Goal: Contribute content: Add original content to the website for others to see

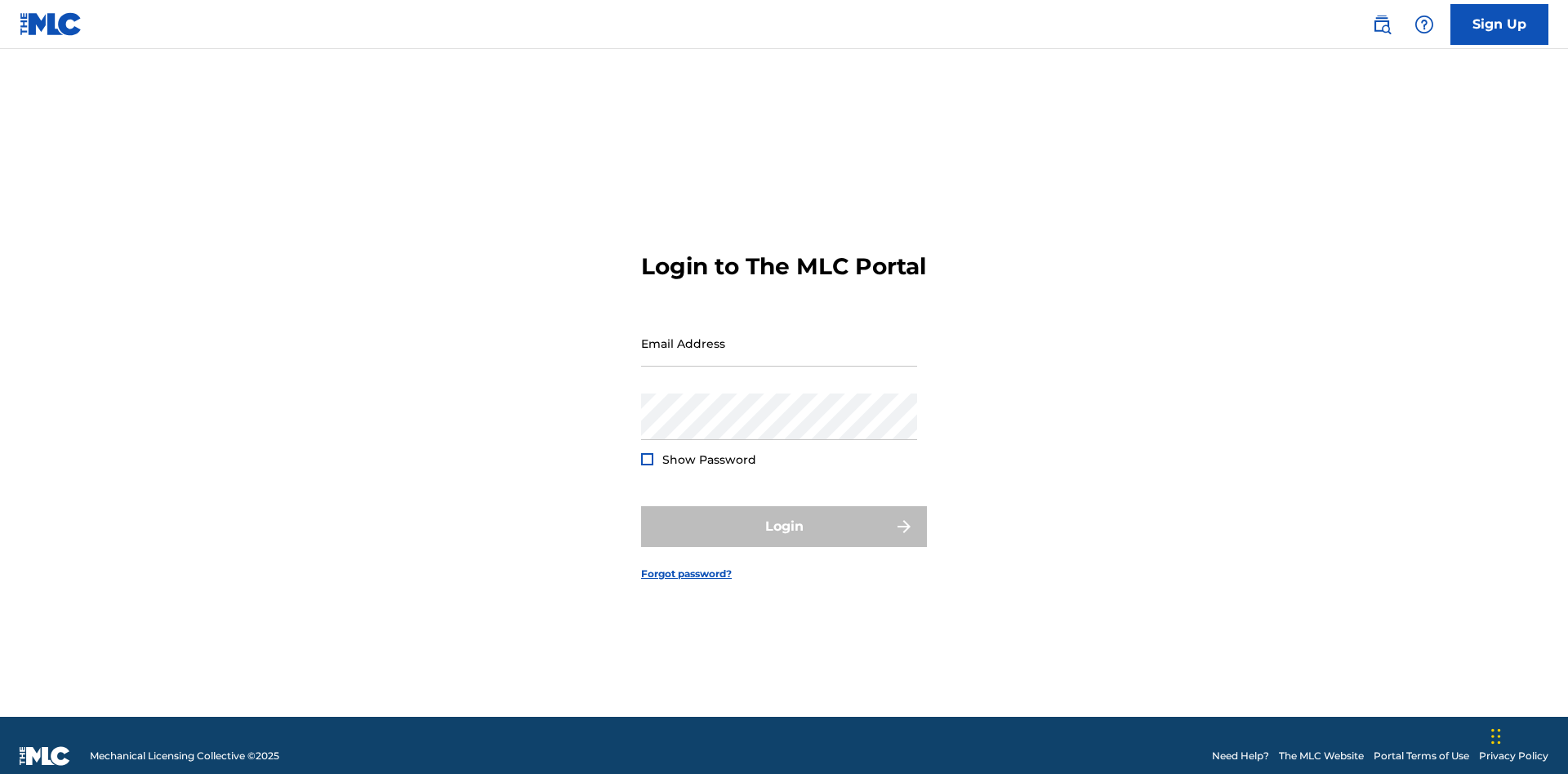
scroll to position [21, 0]
click at [779, 336] on input "Email Address" at bounding box center [779, 343] width 276 height 47
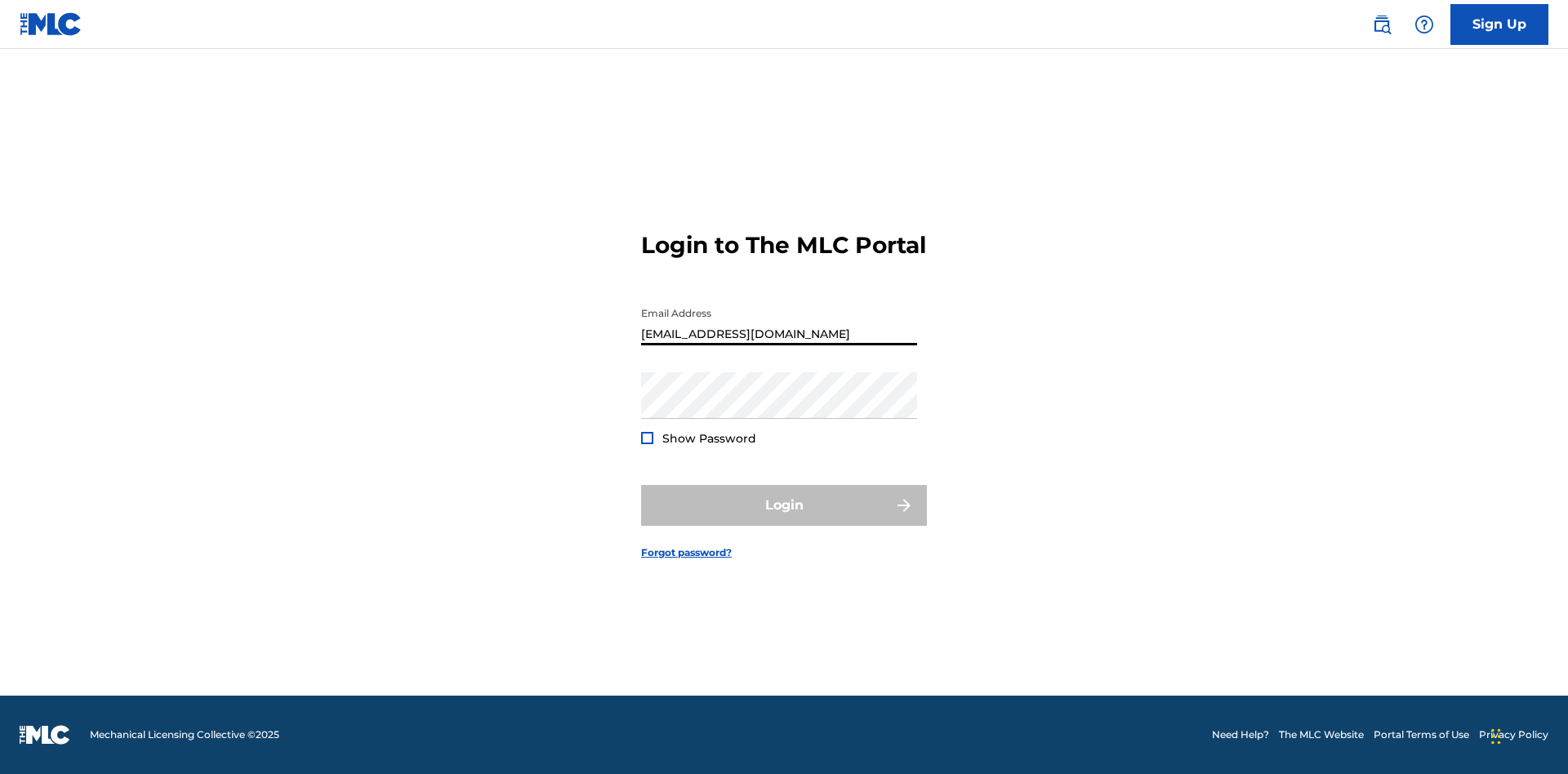
type input "[EMAIL_ADDRESS][DOMAIN_NAME]"
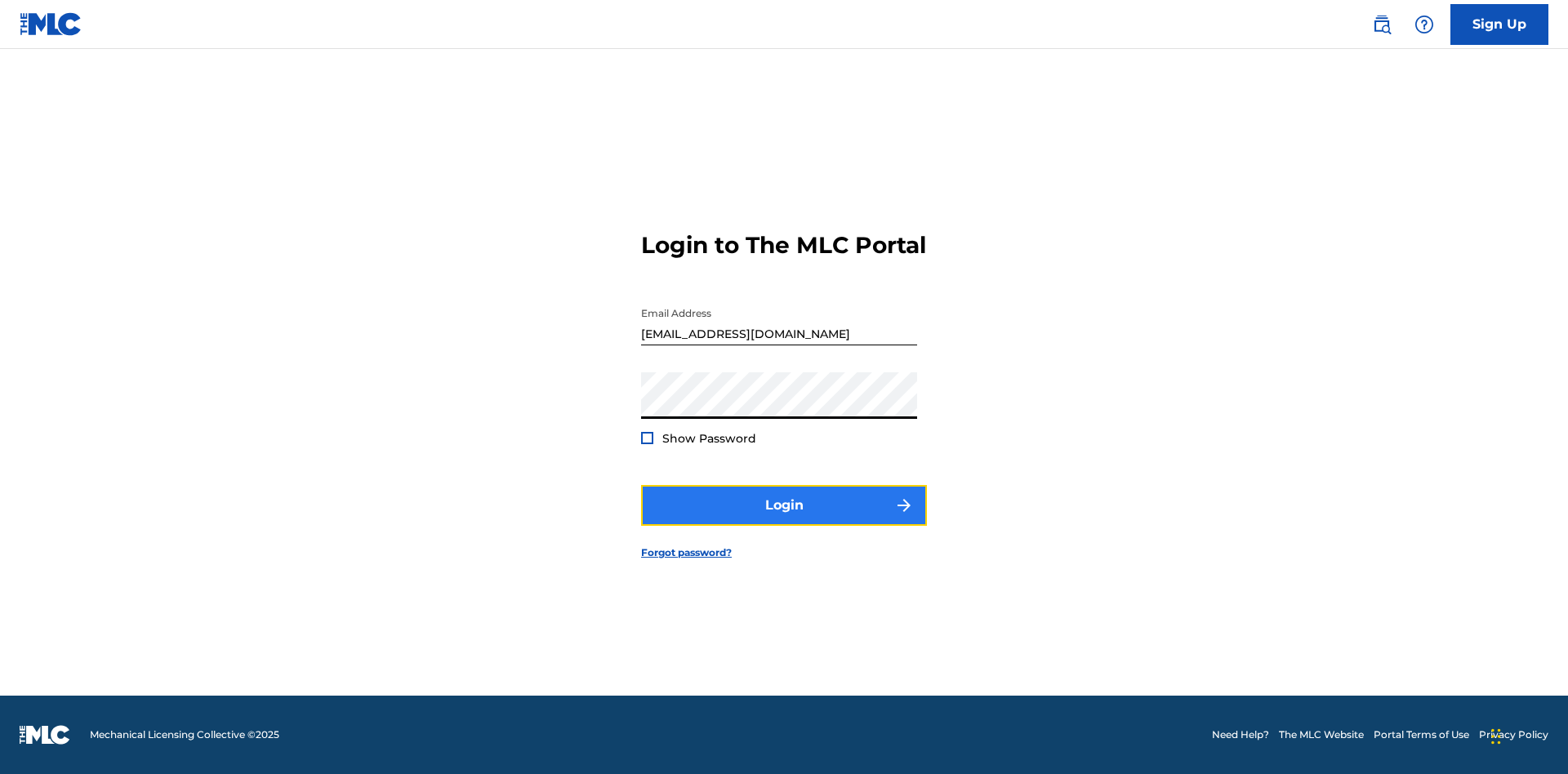
click at [784, 520] on button "Login" at bounding box center [784, 505] width 286 height 41
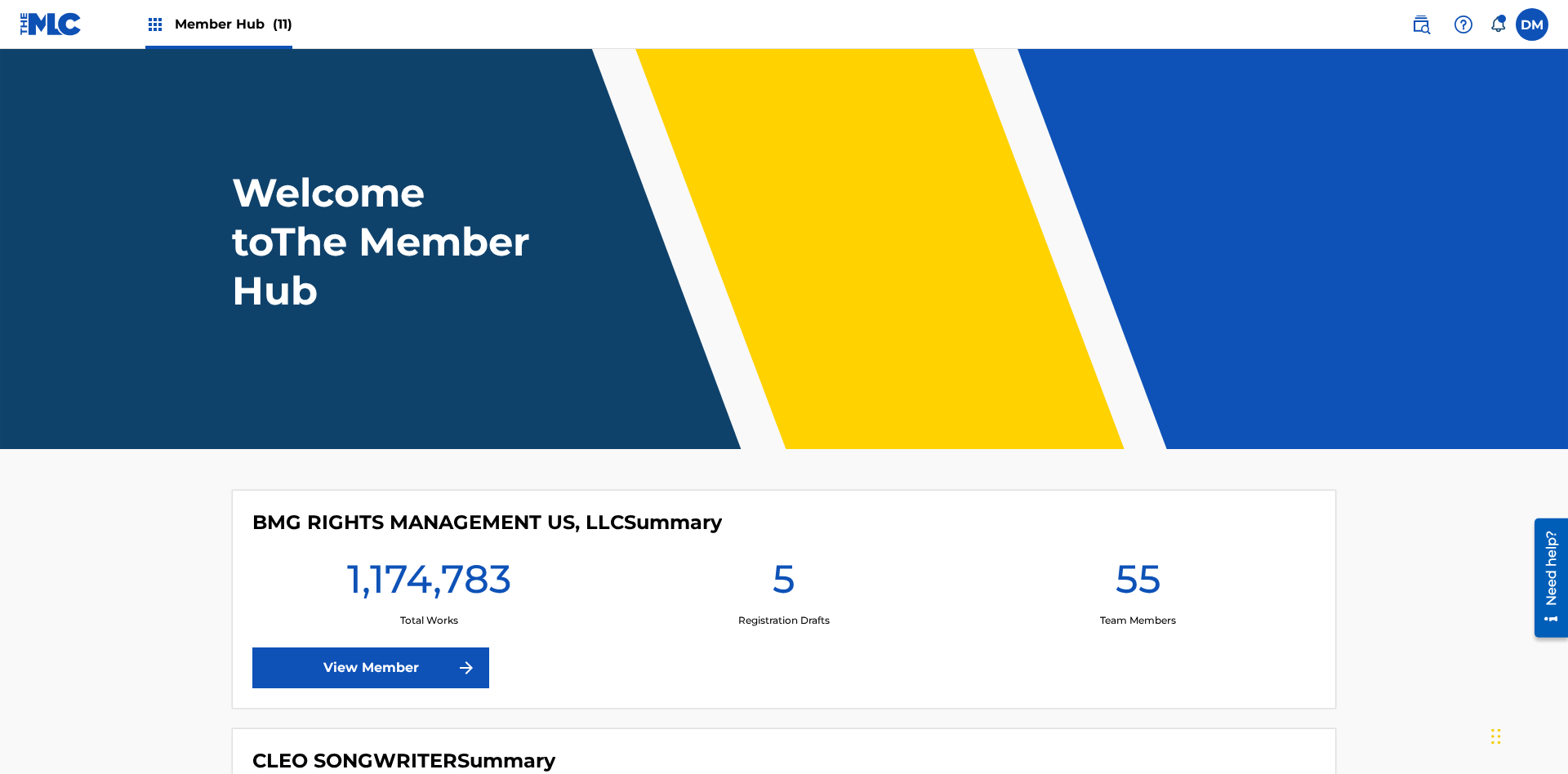
scroll to position [71, 0]
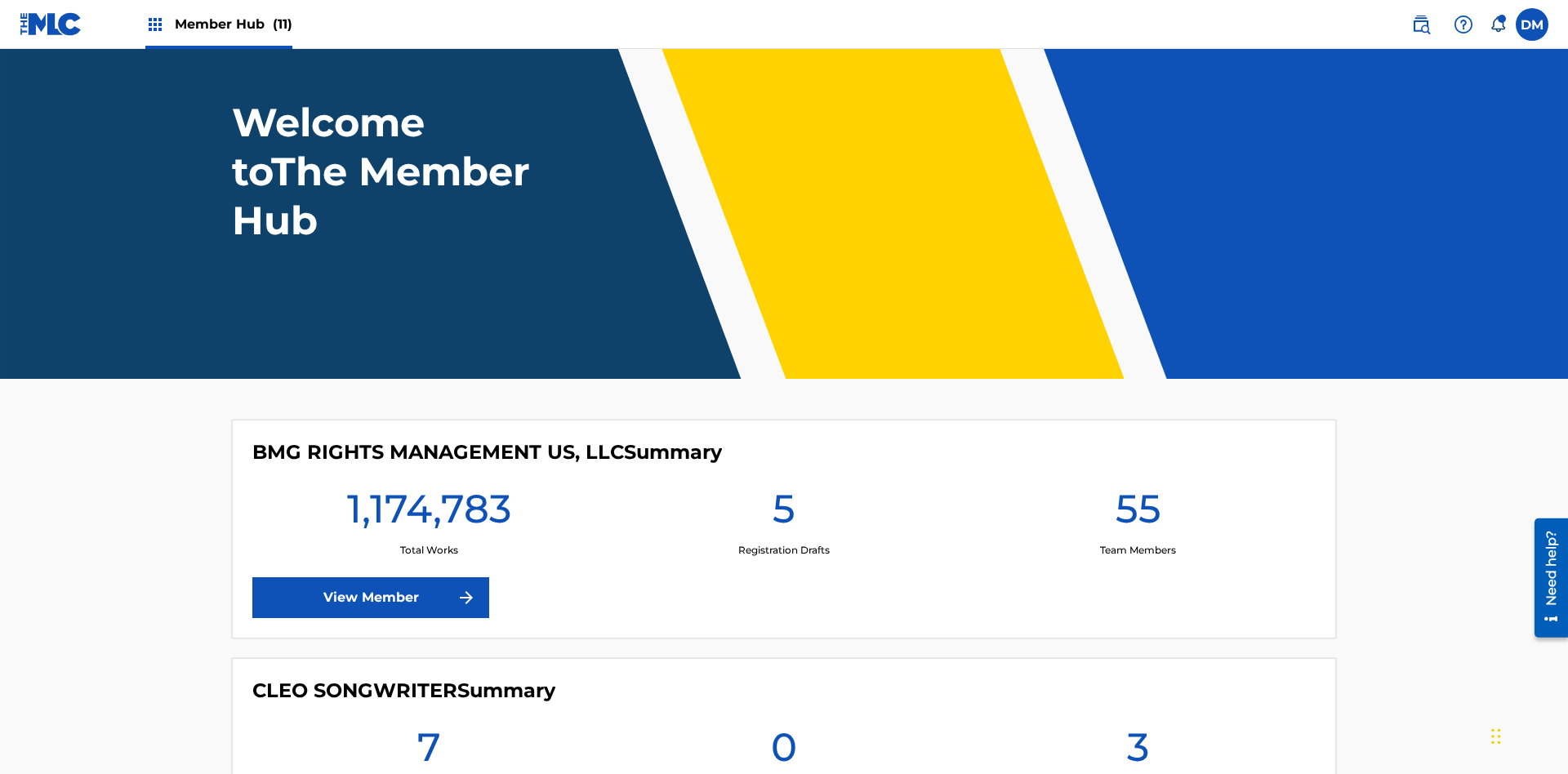
click at [233, 24] on span "Member Hub (11)" at bounding box center [234, 24] width 117 height 19
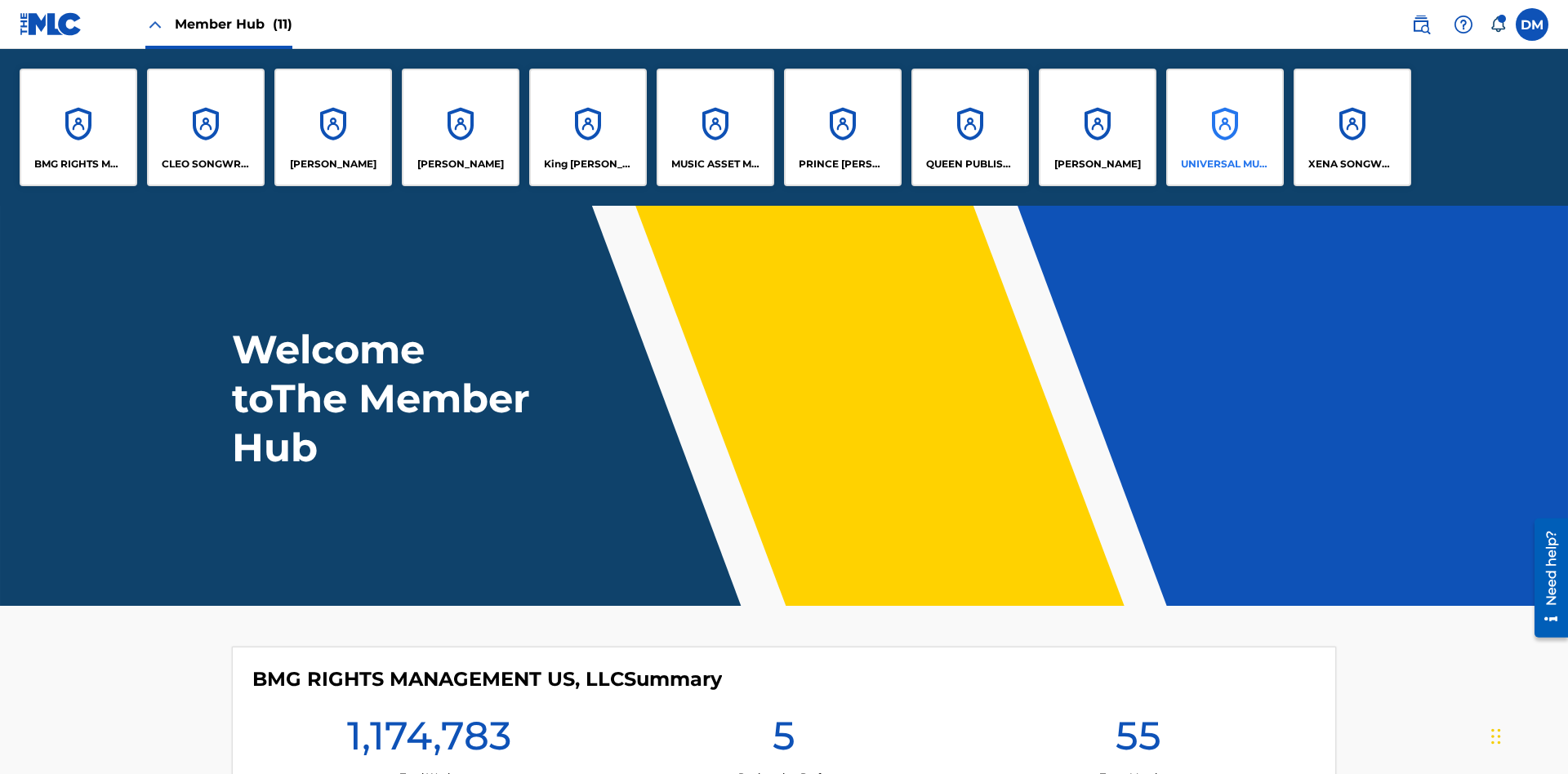
click at [1224, 164] on p "UNIVERSAL MUSIC PUB GROUP" at bounding box center [1225, 164] width 89 height 15
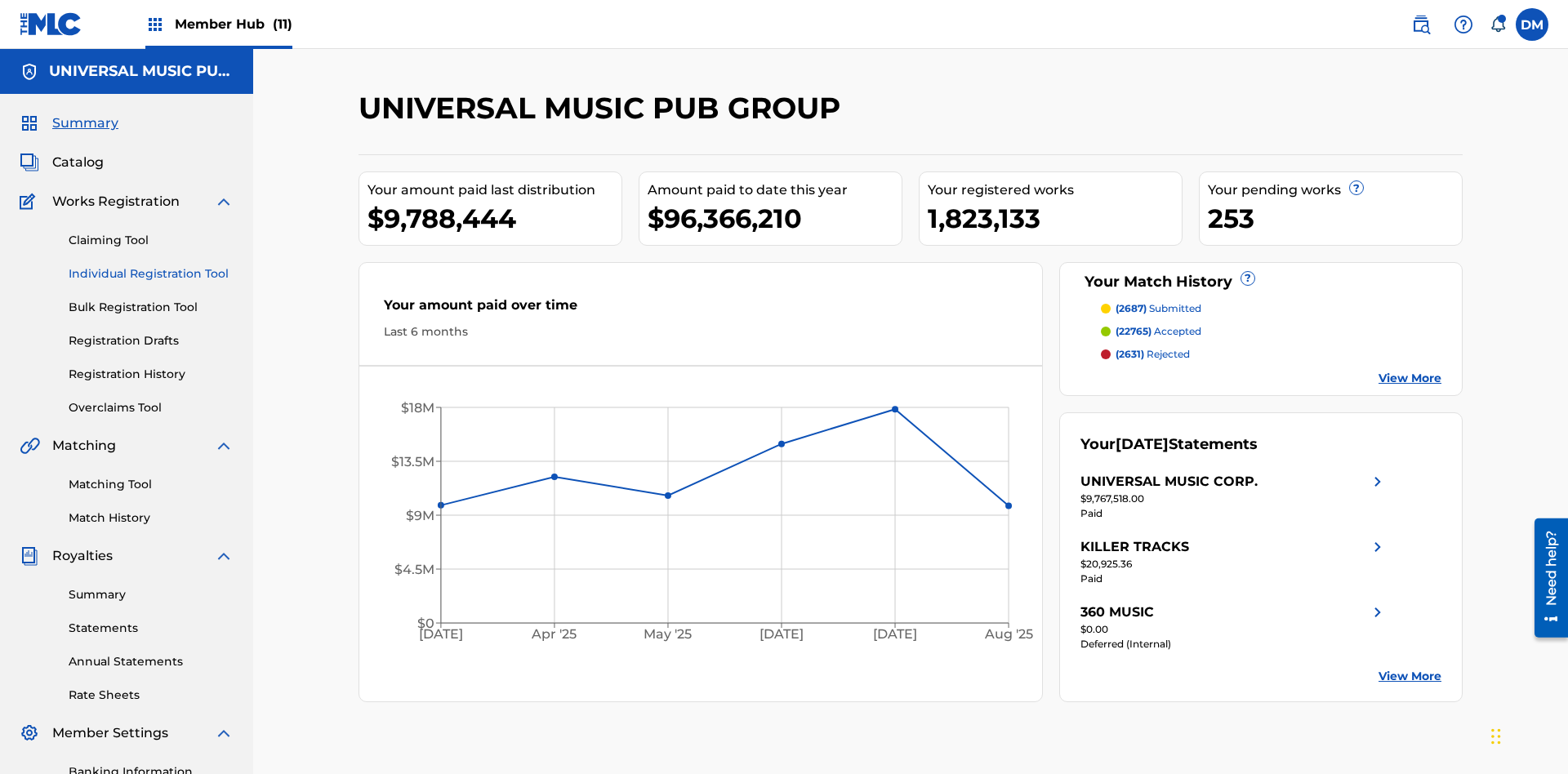
click at [151, 265] on link "Individual Registration Tool" at bounding box center [151, 273] width 165 height 17
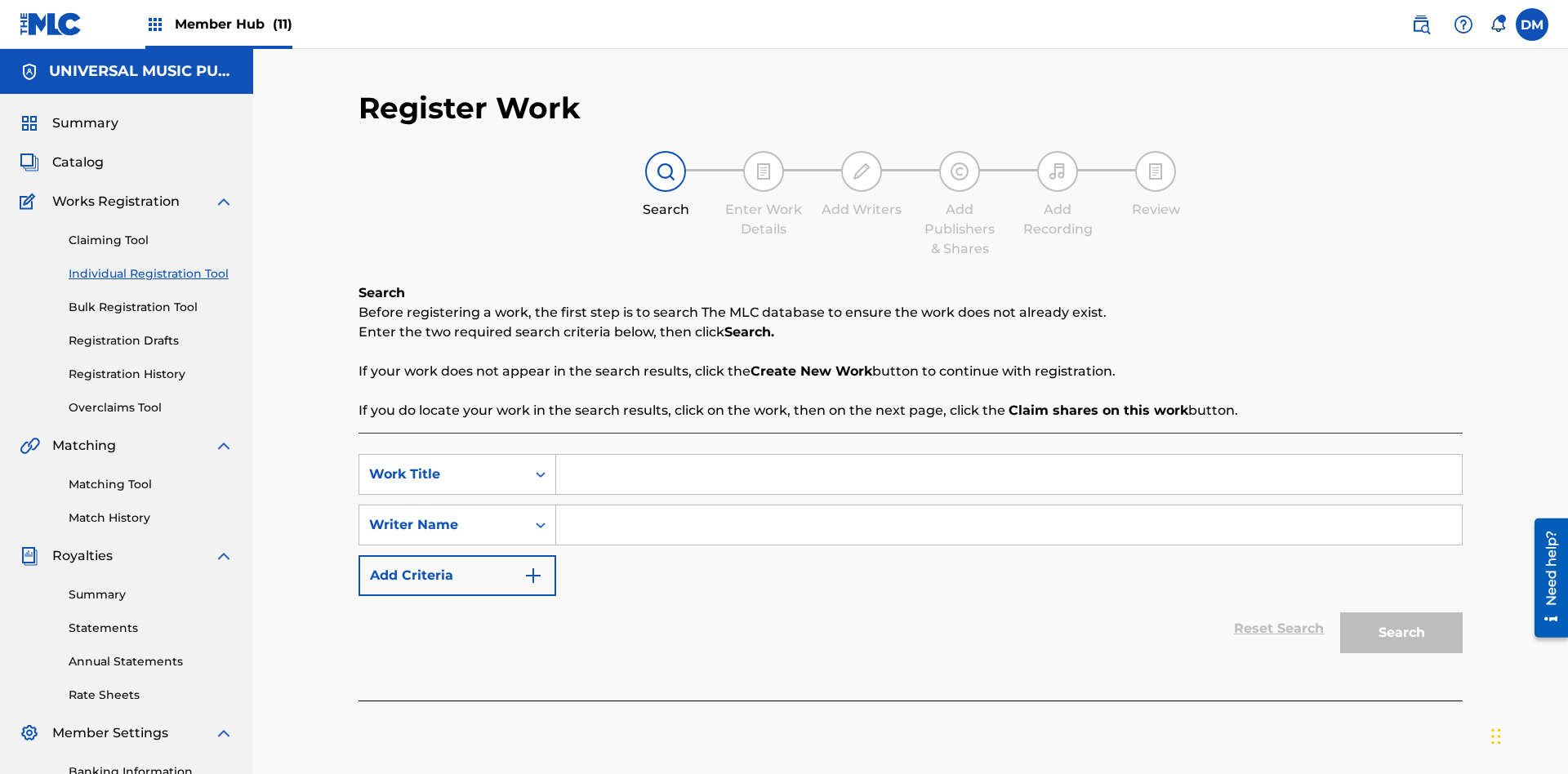
click at [1009, 455] on input "Search Form" at bounding box center [1009, 474] width 905 height 39
type input "Save At Writer-Add Writers Page Prior To Adding Roles"
click at [1009, 506] on input "Search Form" at bounding box center [1009, 525] width 905 height 39
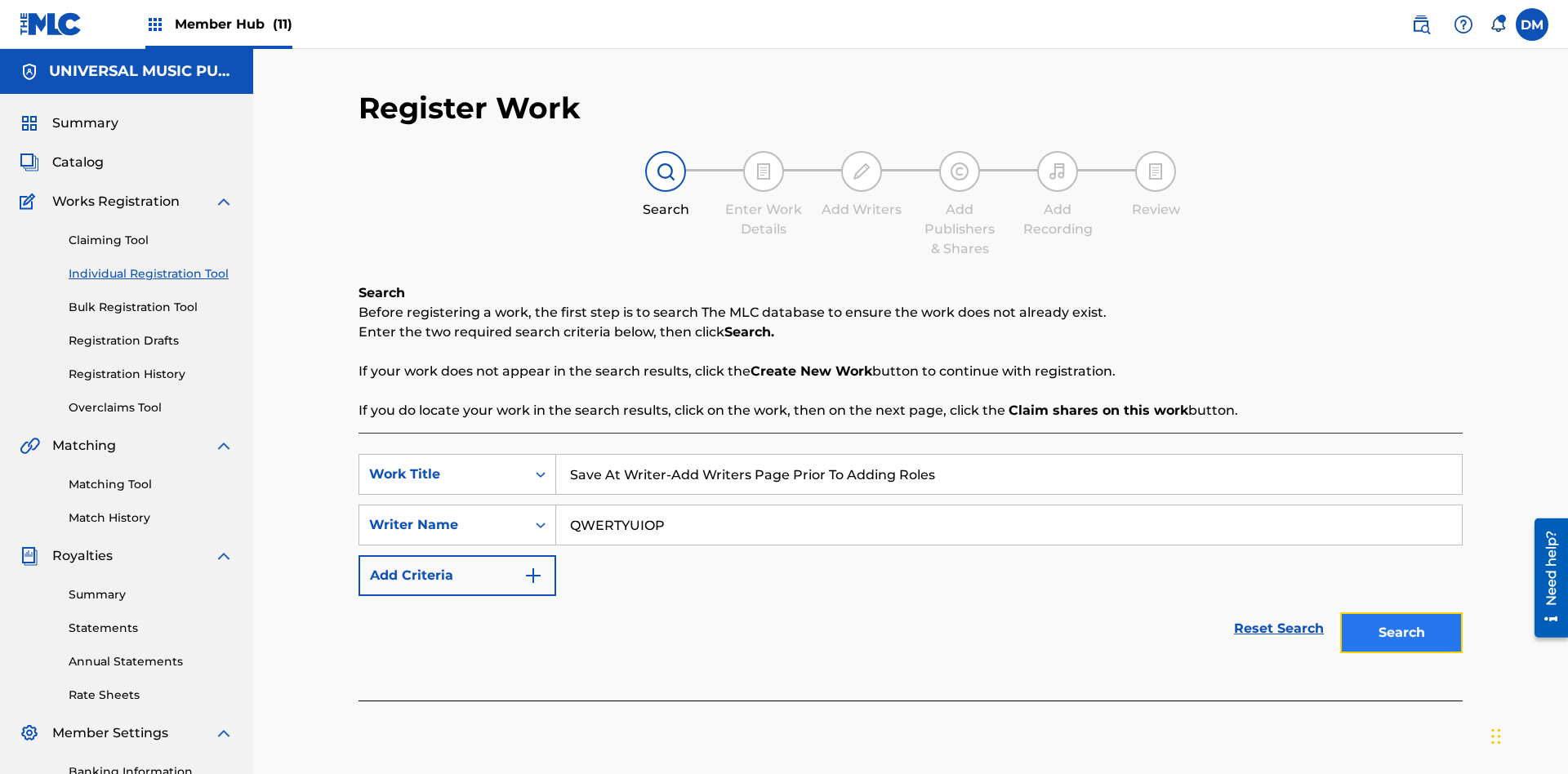
click at [1401, 612] on button "Search" at bounding box center [1400, 632] width 122 height 41
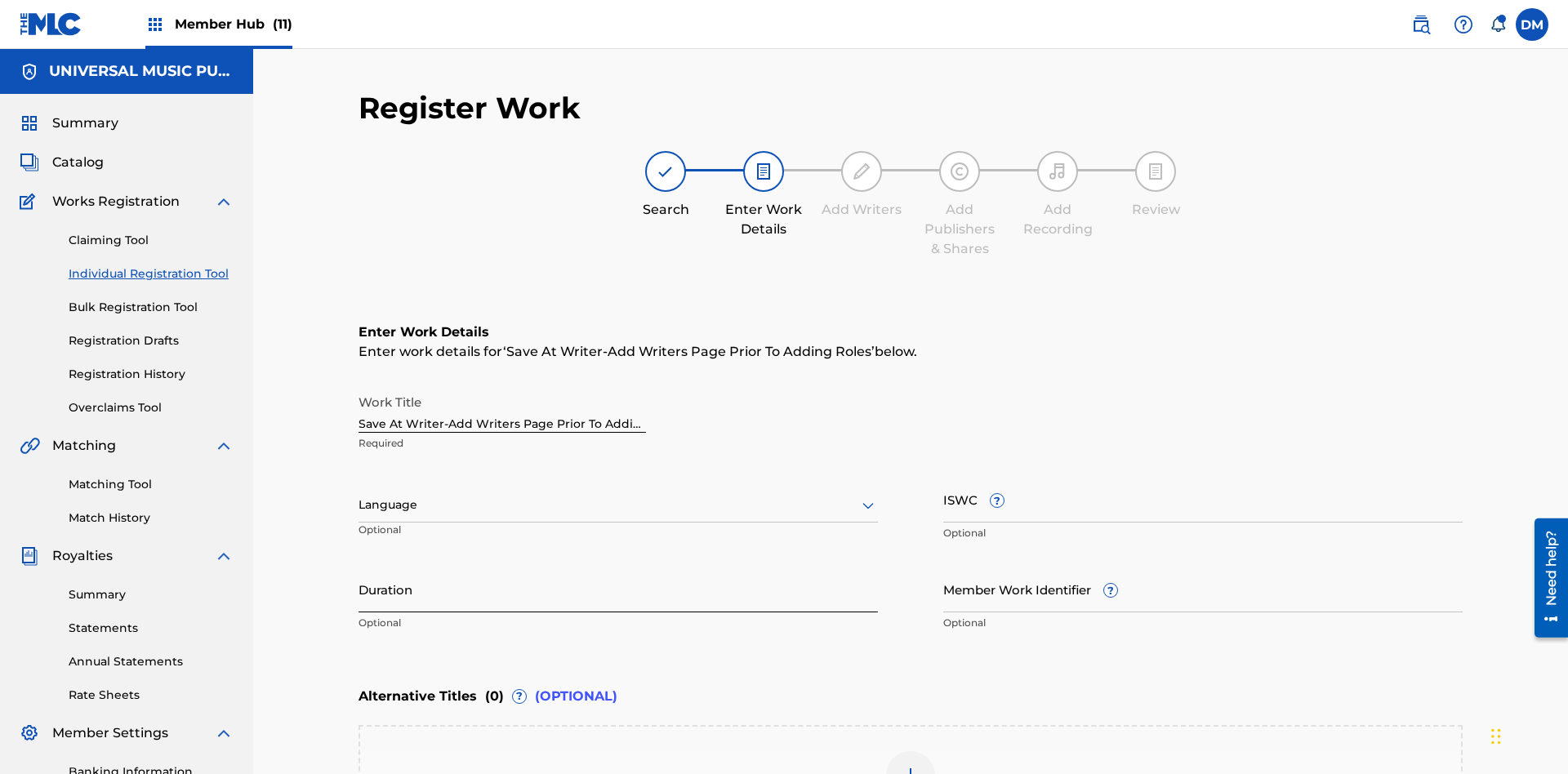
click at [618, 565] on input "Duration" at bounding box center [618, 588] width 520 height 47
click at [618, 565] on input "0" at bounding box center [618, 588] width 520 height 47
type input "00:00"
click at [867, 496] on icon at bounding box center [868, 506] width 20 height 20
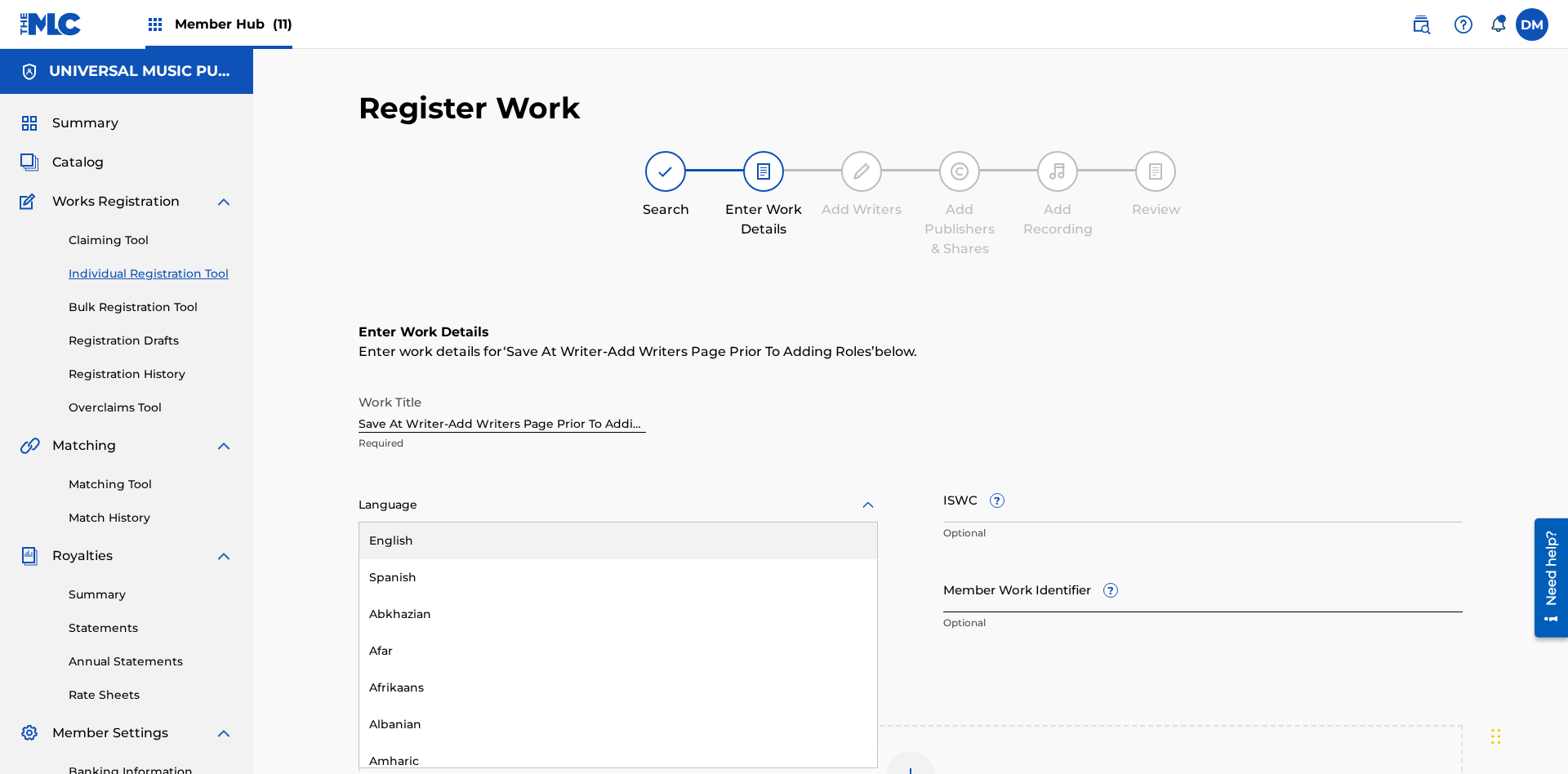
click at [618, 633] on div "Afar" at bounding box center [618, 651] width 518 height 37
click at [1202, 565] on input "Member Work Identifier ?" at bounding box center [1202, 588] width 520 height 47
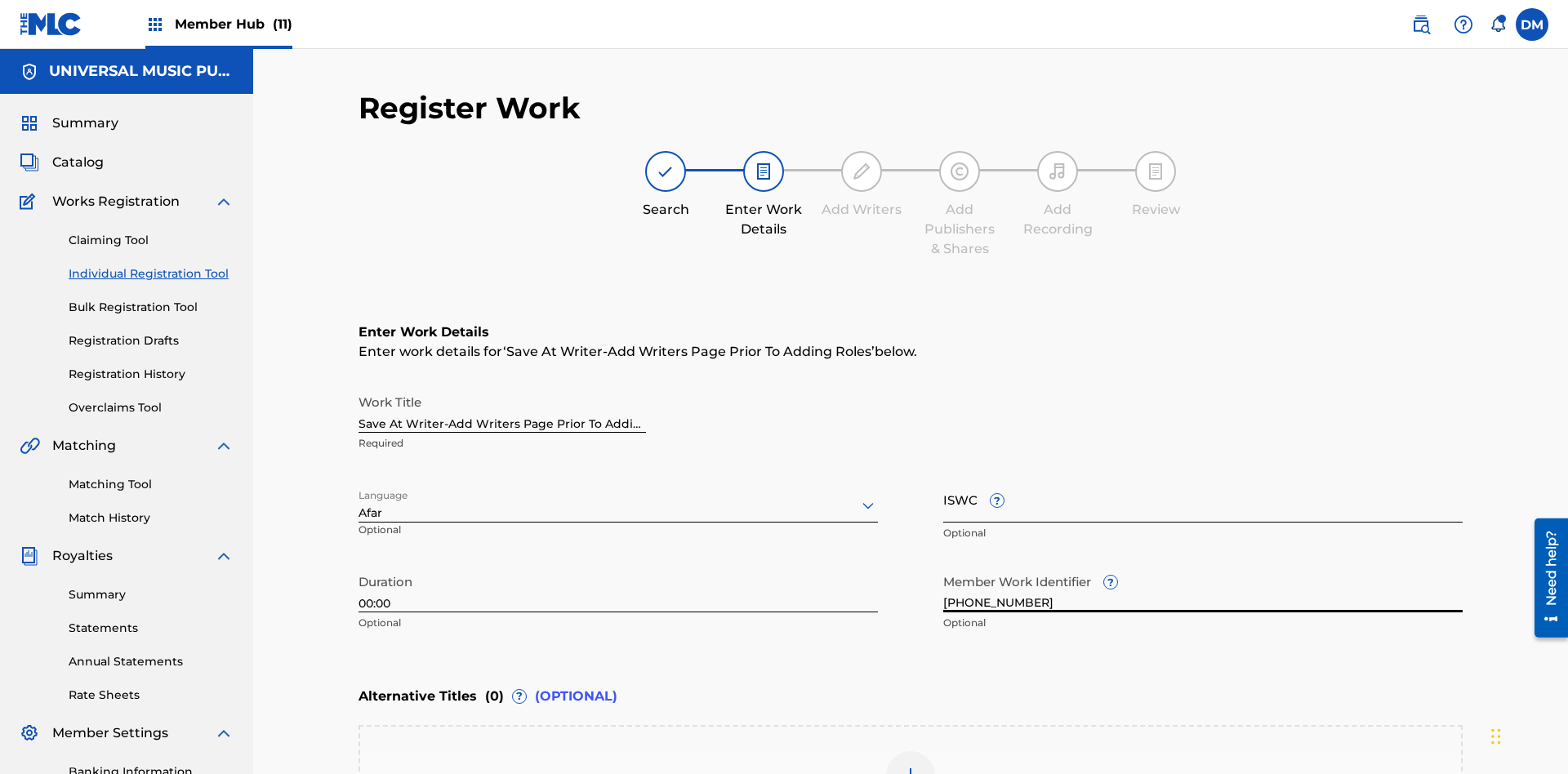
type input "[PHONE_NUMBER]"
click at [1202, 476] on input "ISWC ?" at bounding box center [1202, 499] width 520 height 47
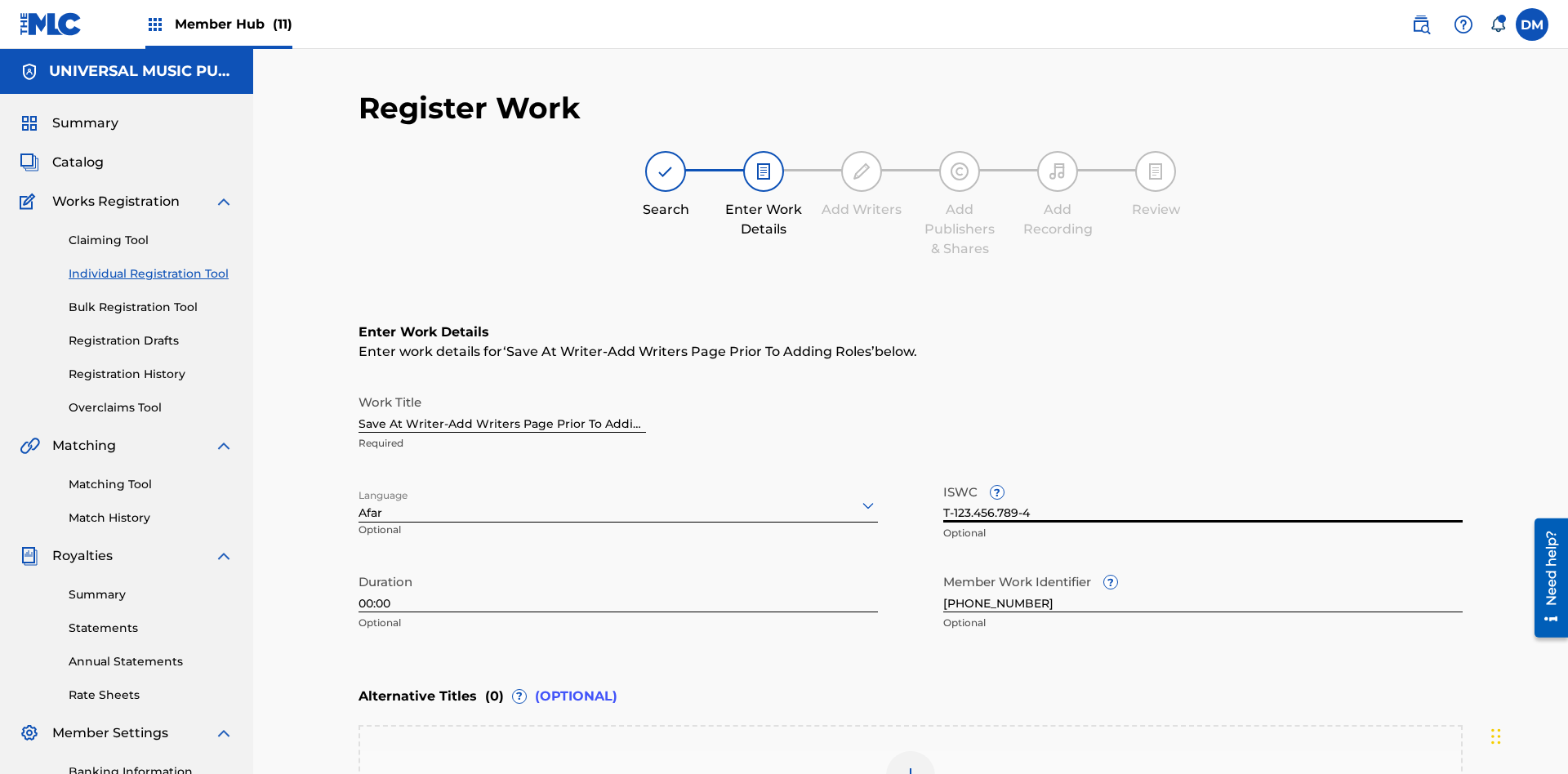
type input "T-123.456.789-4"
click at [910, 766] on img at bounding box center [910, 776] width 20 height 20
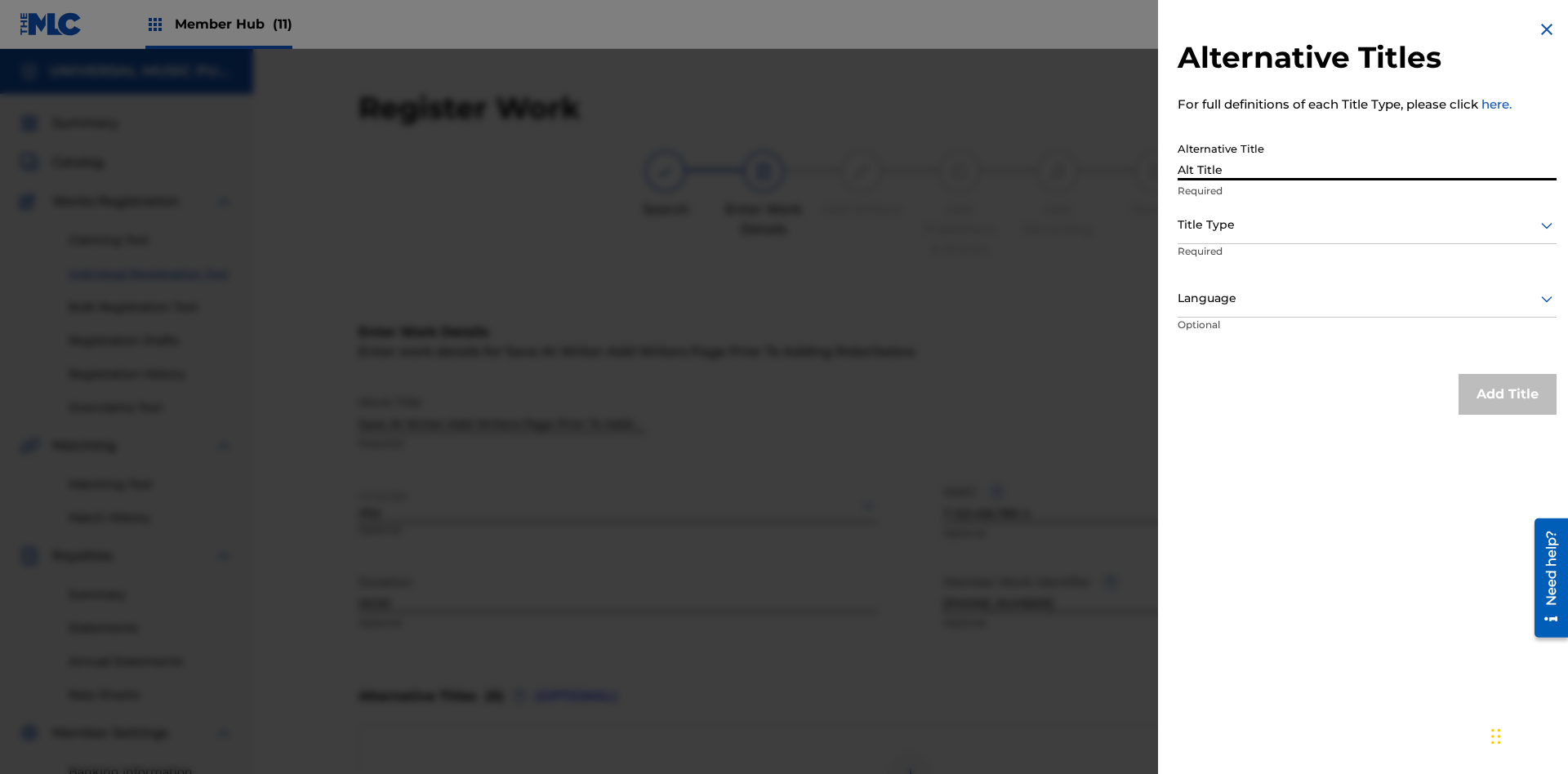
type input "Alt Title"
click at [1366, 225] on div at bounding box center [1366, 225] width 379 height 21
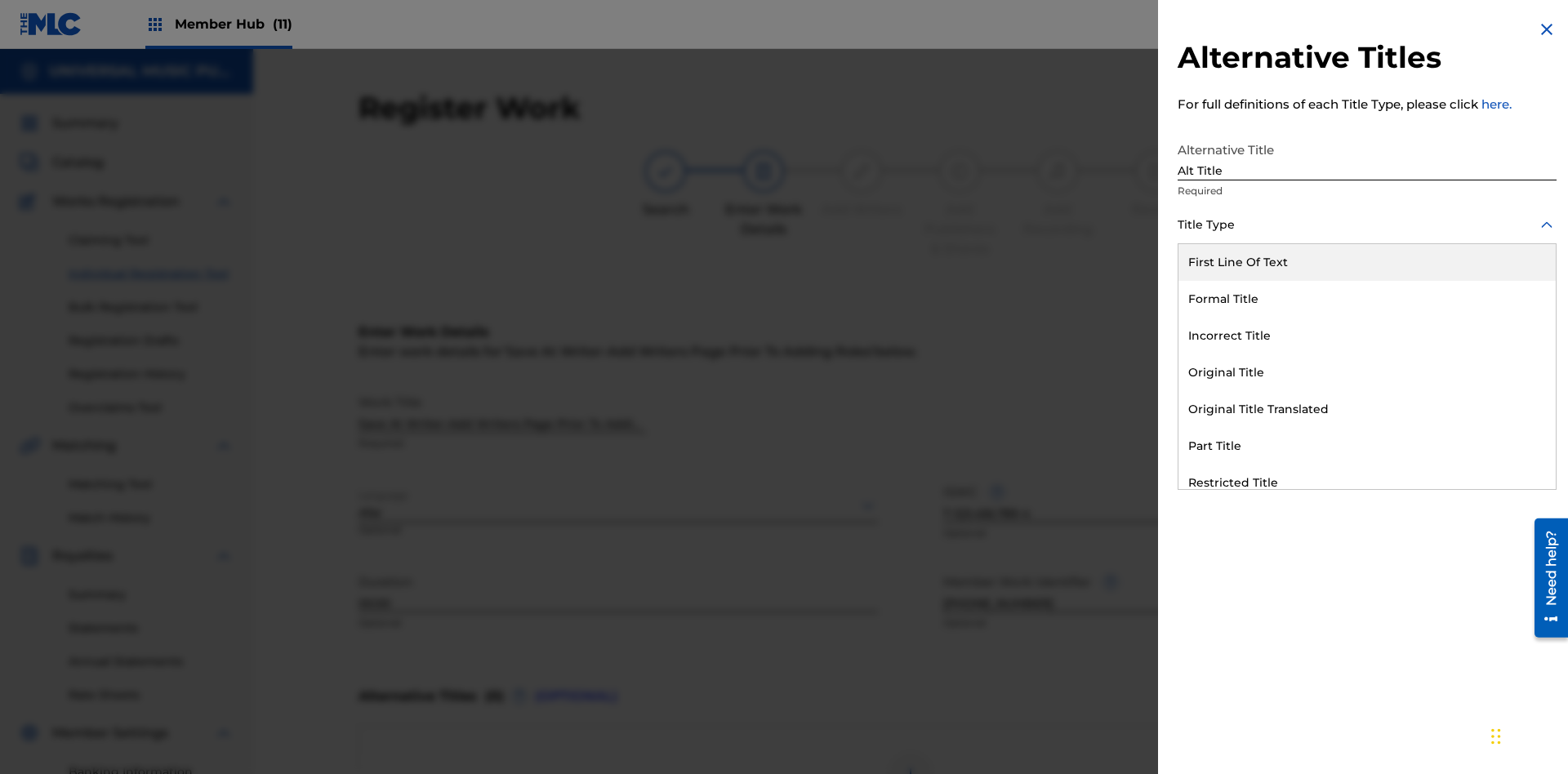
click at [1366, 373] on div "Original Title" at bounding box center [1367, 373] width 378 height 37
click at [1366, 298] on div at bounding box center [1366, 298] width 379 height 21
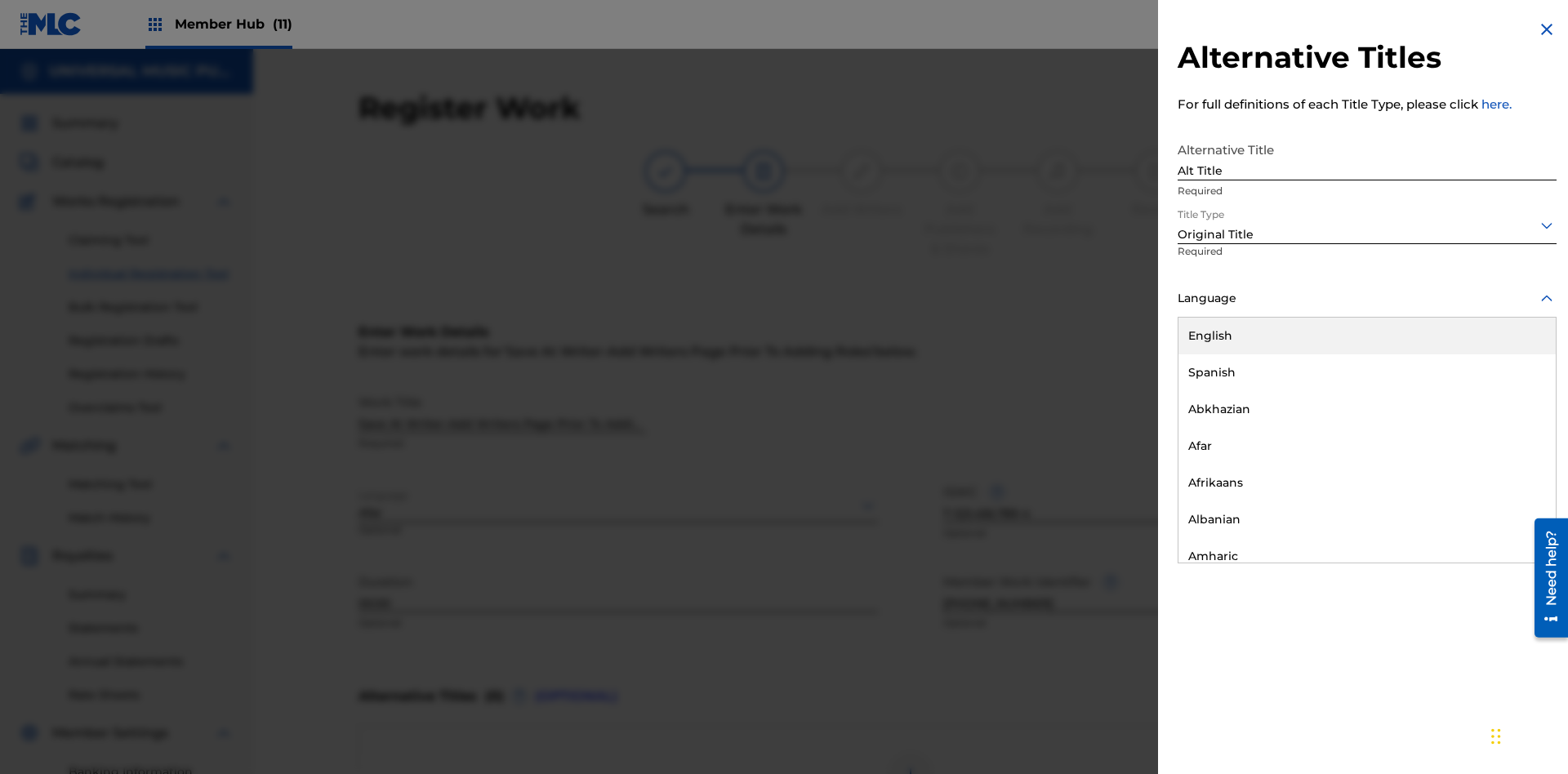
click at [1507, 393] on button "Add Title" at bounding box center [1506, 393] width 98 height 41
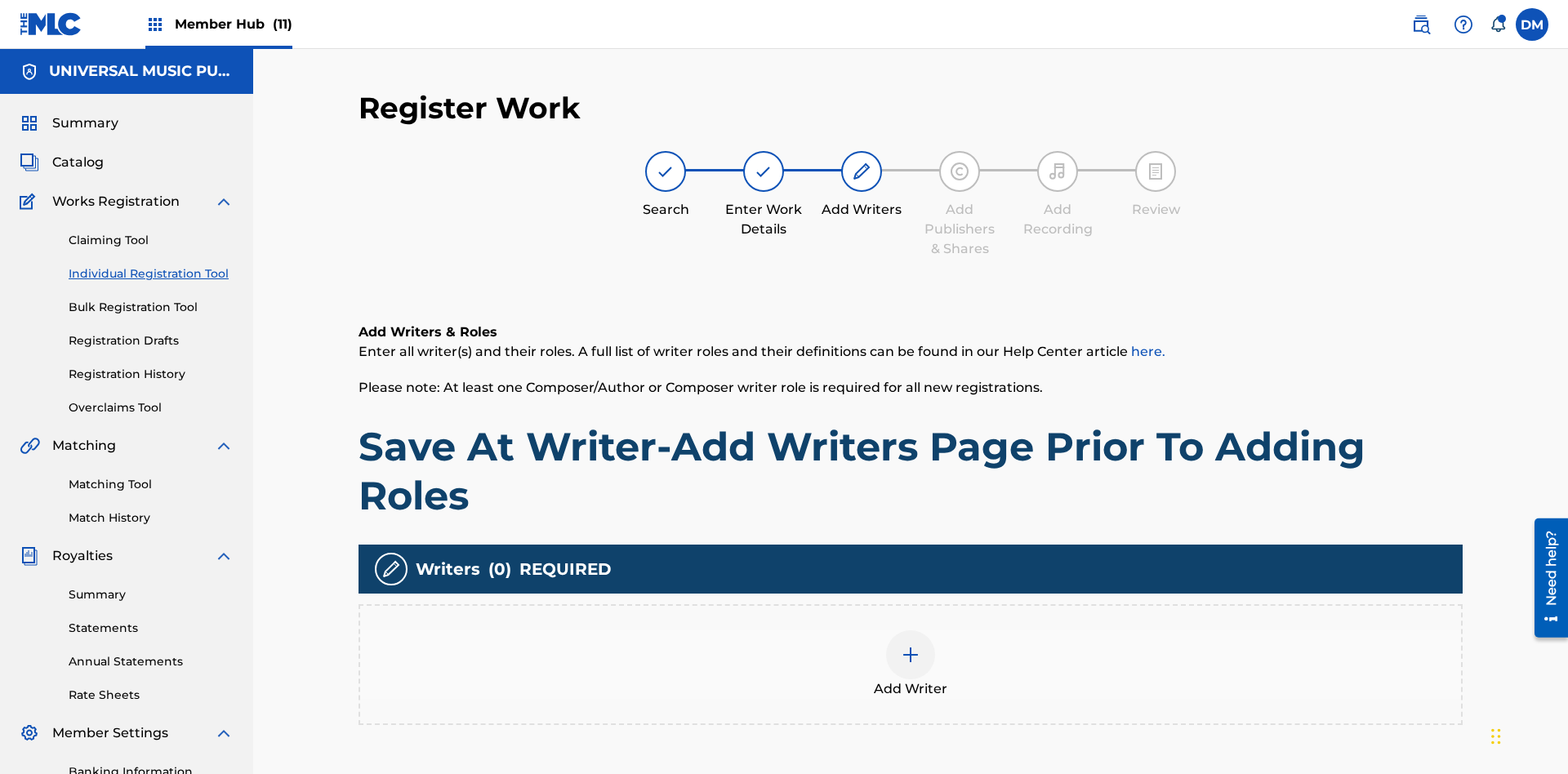
click at [910, 645] on img at bounding box center [910, 655] width 20 height 20
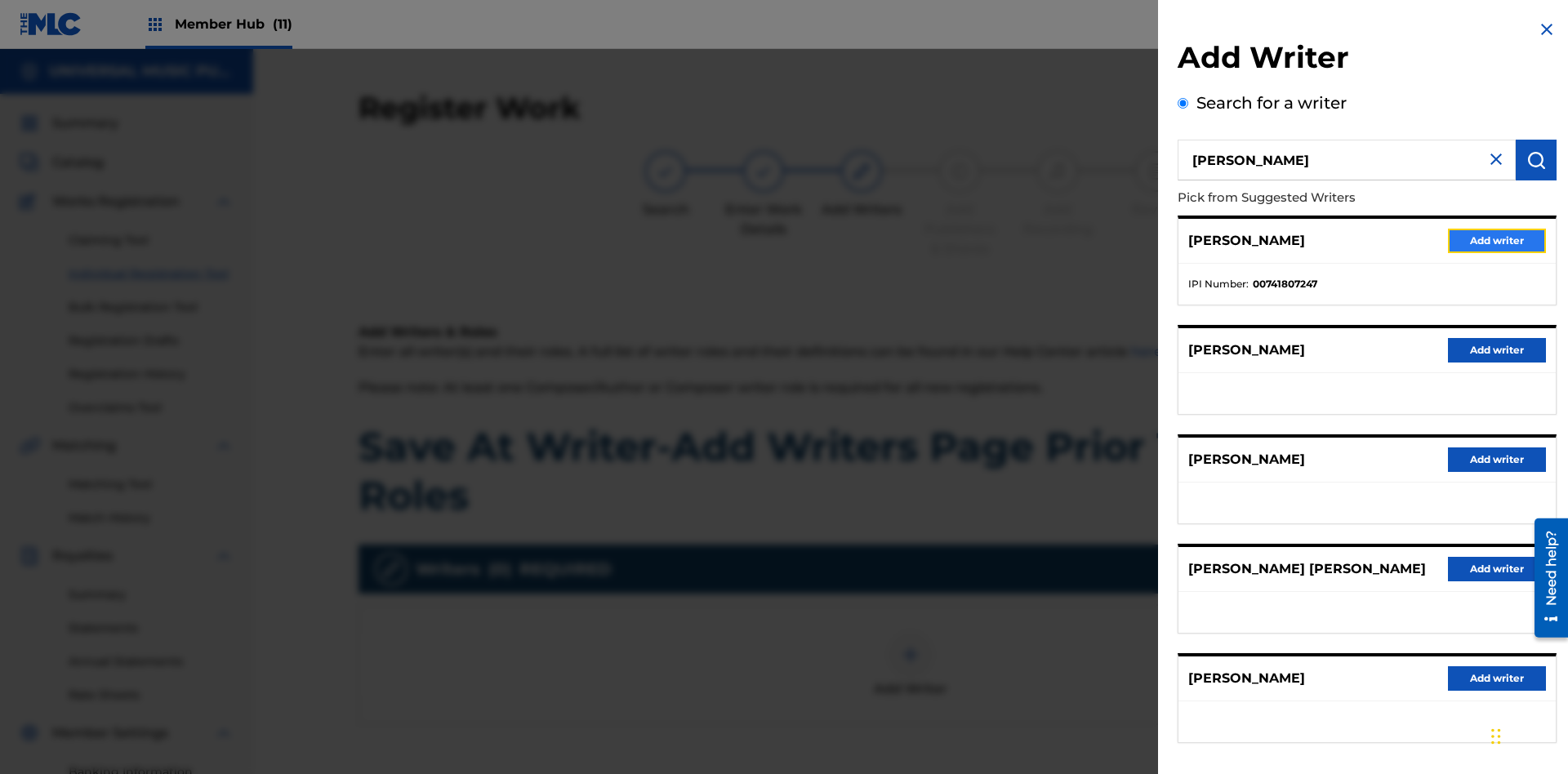
click at [1496, 240] on button "Add writer" at bounding box center [1496, 240] width 98 height 25
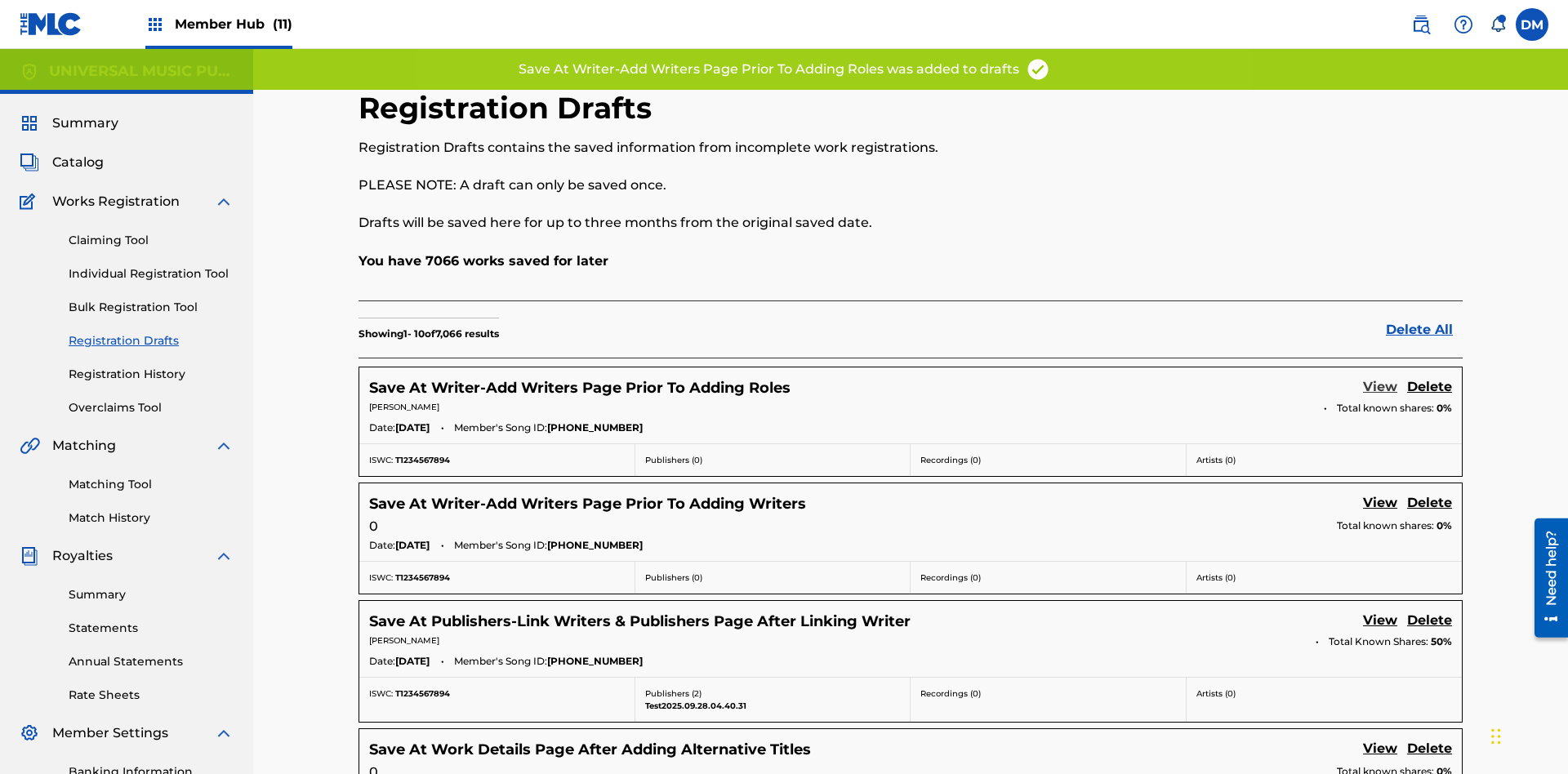
click at [1380, 378] on link "View" at bounding box center [1379, 388] width 35 height 22
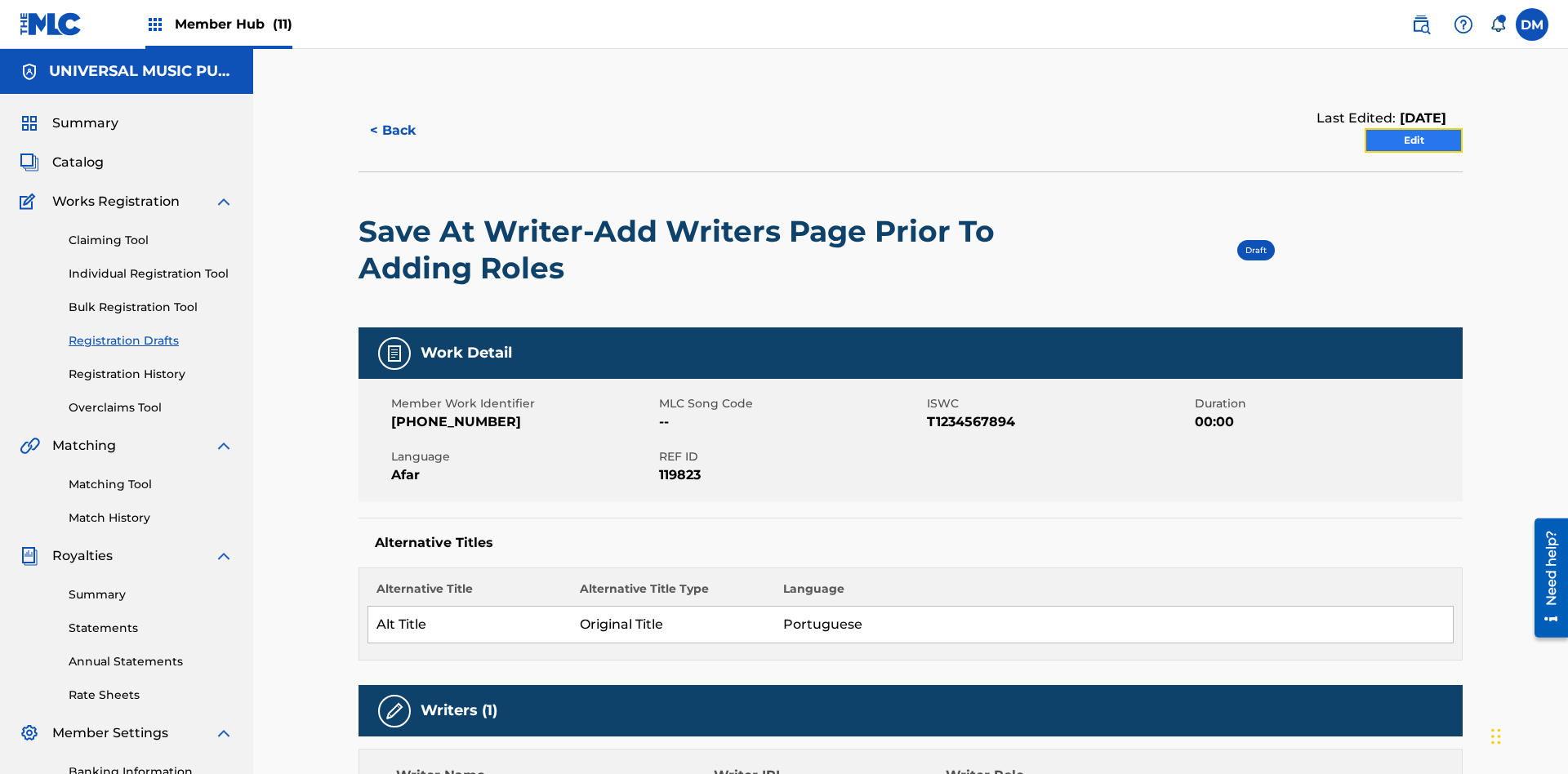
click at [1413, 128] on link "Edit" at bounding box center [1413, 140] width 98 height 25
